Goal: Transaction & Acquisition: Purchase product/service

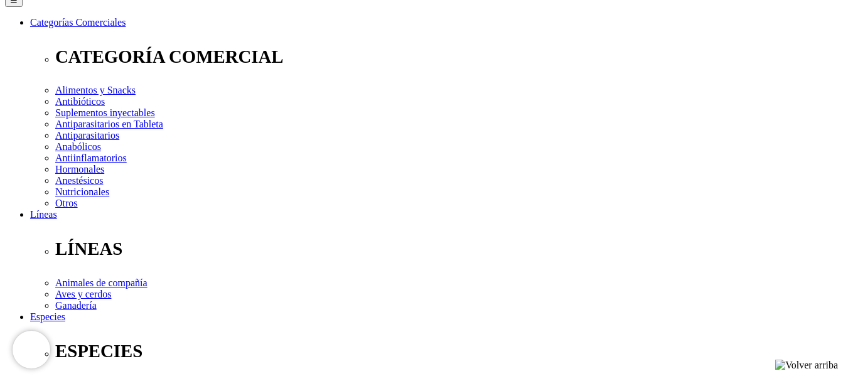
scroll to position [188, 0]
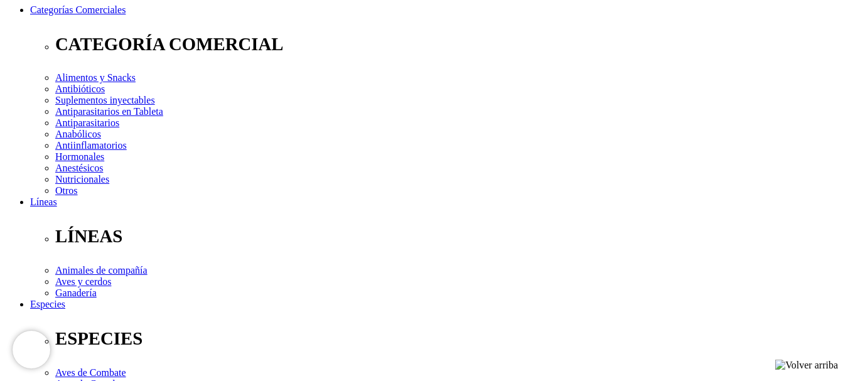
drag, startPoint x: 434, startPoint y: 65, endPoint x: 505, endPoint y: 65, distance: 70.9
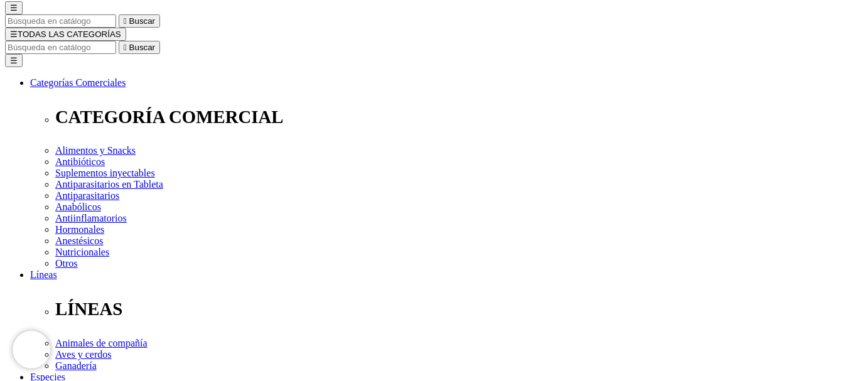
scroll to position [0, 0]
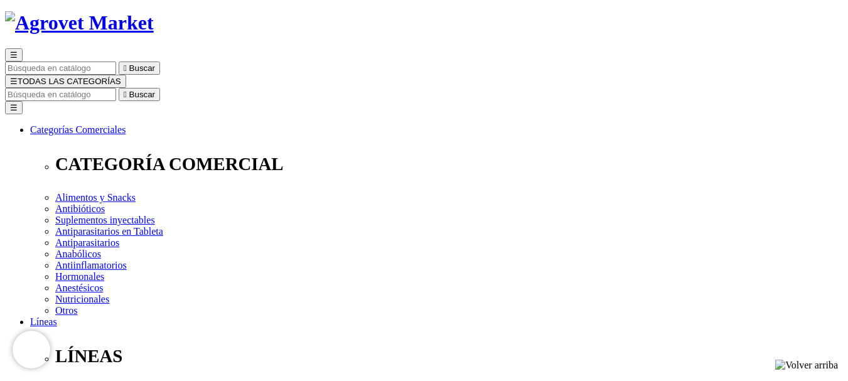
scroll to position [126, 0]
